Goal: Information Seeking & Learning: Learn about a topic

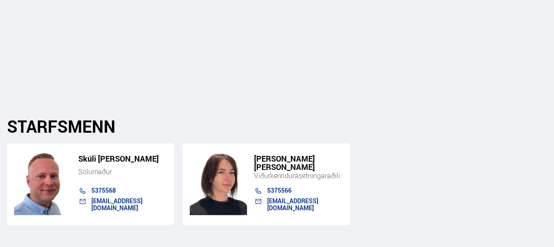
scroll to position [2798, 0]
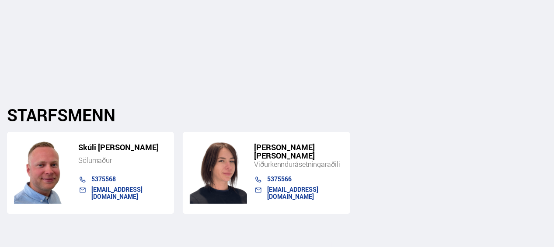
click at [138, 185] on link "[EMAIL_ADDRESS][DOMAIN_NAME]" at bounding box center [116, 192] width 51 height 15
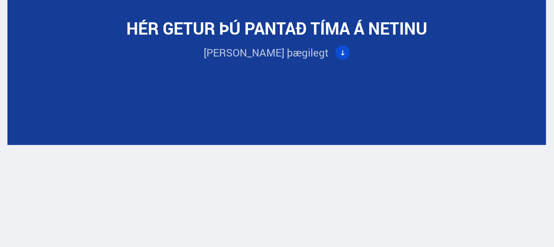
scroll to position [2623, 0]
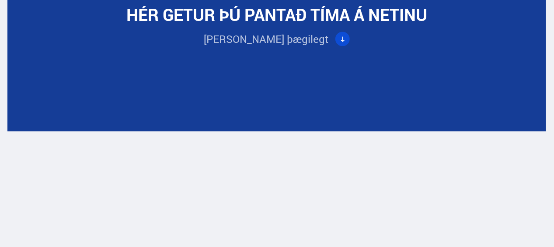
click at [324, 24] on div "[PERSON_NAME] þægilegt" at bounding box center [276, 35] width 189 height 22
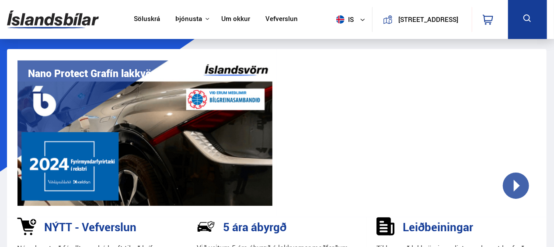
click at [122, 102] on img at bounding box center [144, 132] width 255 height 145
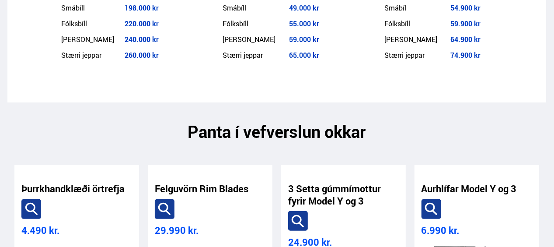
scroll to position [1530, 0]
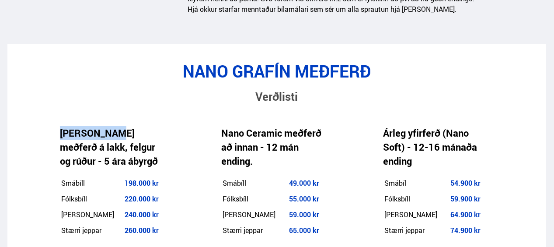
drag, startPoint x: 61, startPoint y: 108, endPoint x: 109, endPoint y: 110, distance: 48.6
click at [109, 126] on h4 "[PERSON_NAME] meðferð á lakk, felgur og rúður - 5 ára ábyrgð" at bounding box center [112, 147] width 105 height 42
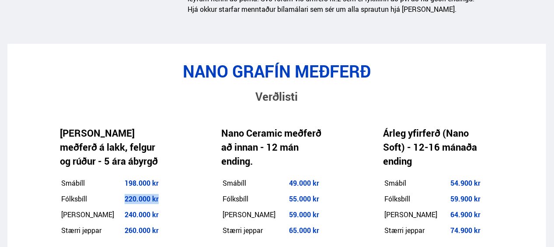
drag, startPoint x: 122, startPoint y: 175, endPoint x: 152, endPoint y: 175, distance: 29.7
click at [152, 192] on td "220.000 kr" at bounding box center [144, 199] width 41 height 15
